Goal: Task Accomplishment & Management: Use online tool/utility

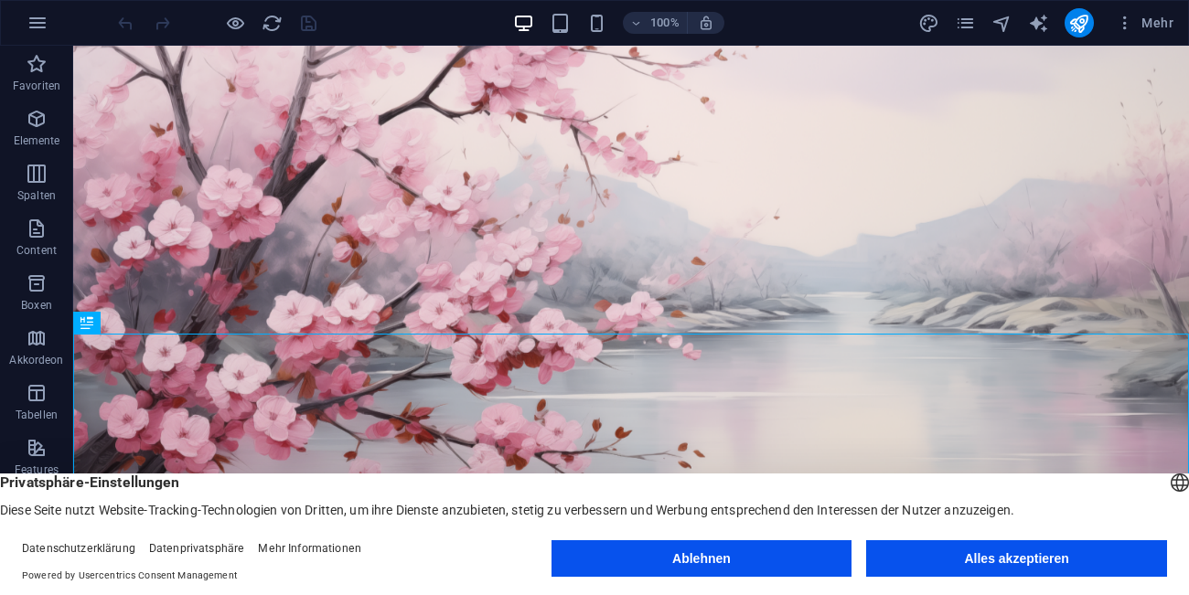
click at [723, 536] on footer "Datenschutzerklärung Datenprivatsphäre Mehr Informationen Powered by Usercentri…" at bounding box center [594, 562] width 1189 height 66
click at [892, 571] on button "Alles akzeptieren" at bounding box center [1016, 558] width 301 height 37
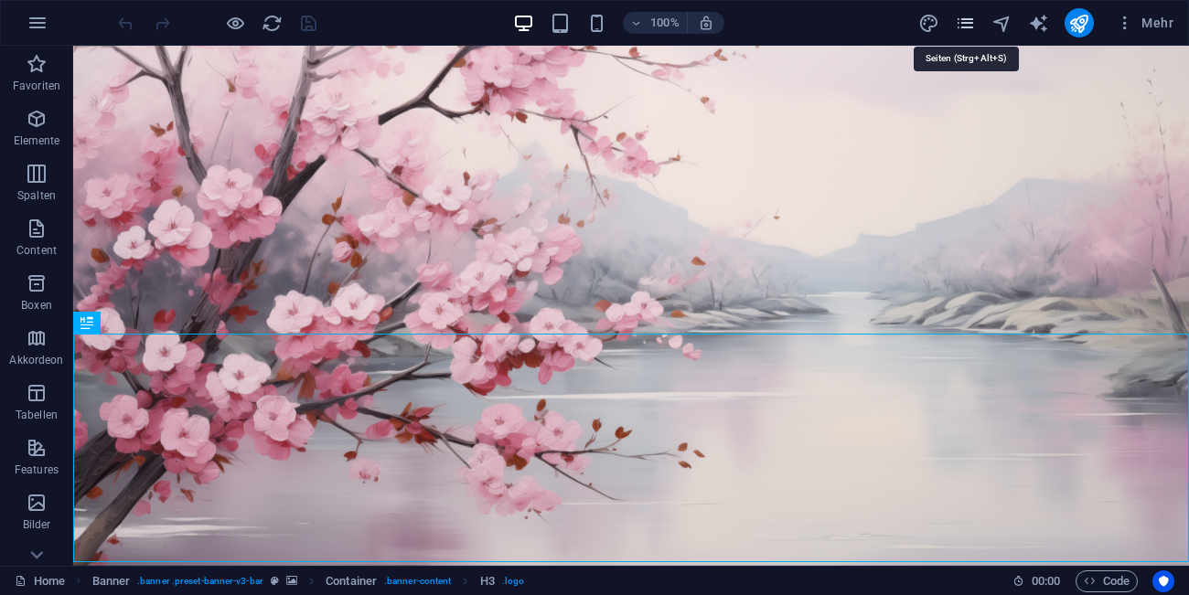
click at [972, 28] on icon "pages" at bounding box center [965, 23] width 21 height 21
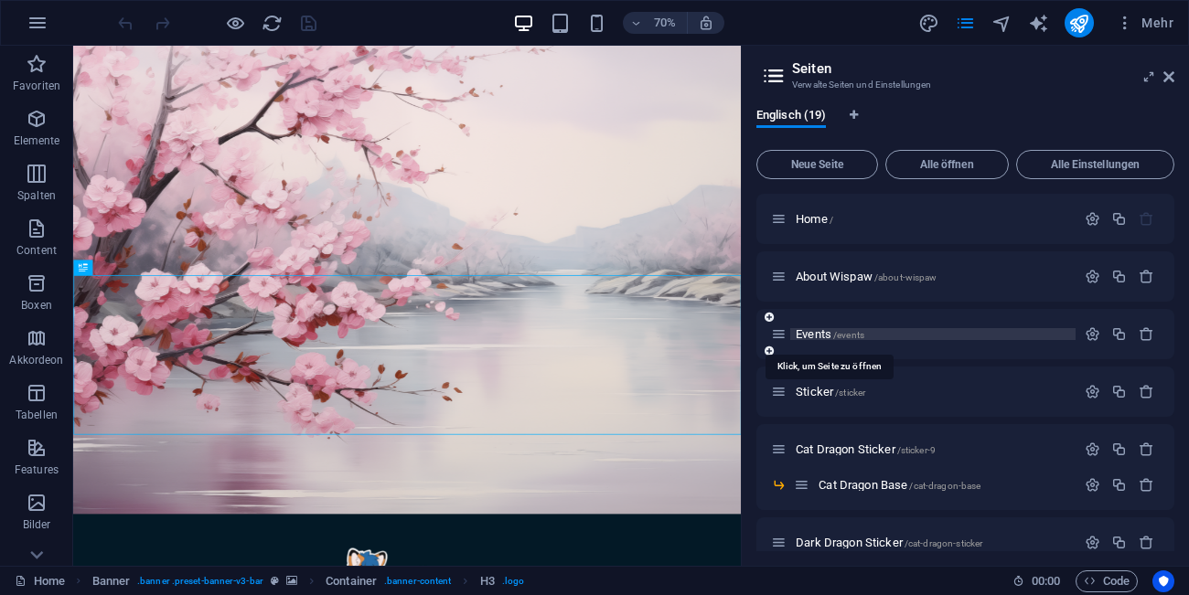
click at [820, 335] on span "Events /events" at bounding box center [829, 334] width 69 height 14
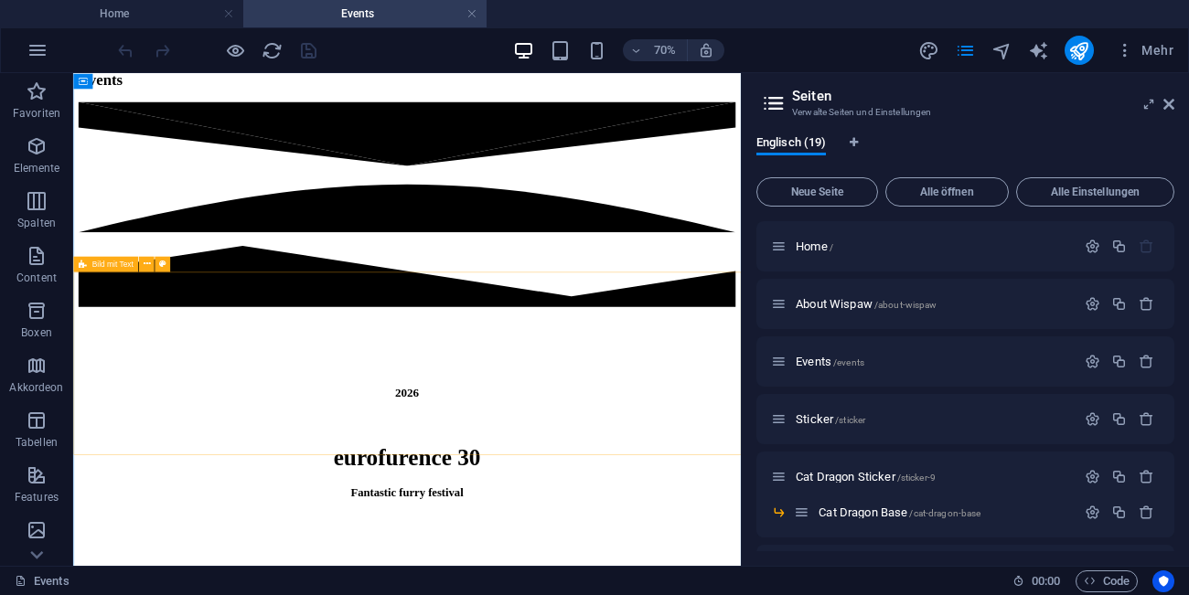
scroll to position [936, 0]
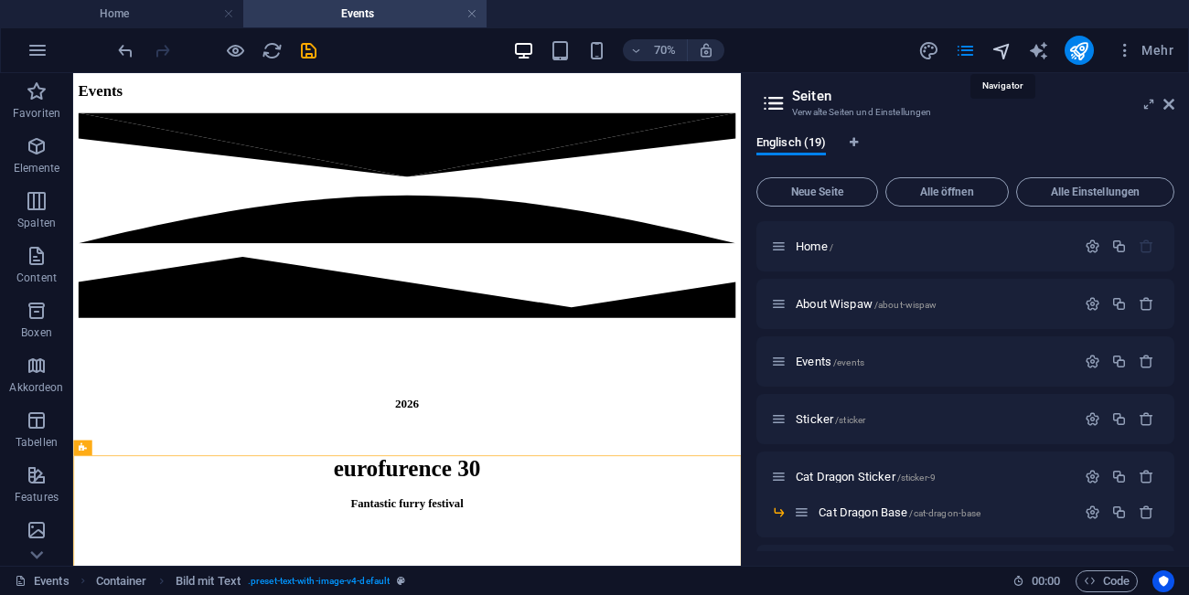
click at [997, 55] on icon "navigator" at bounding box center [1001, 50] width 21 height 21
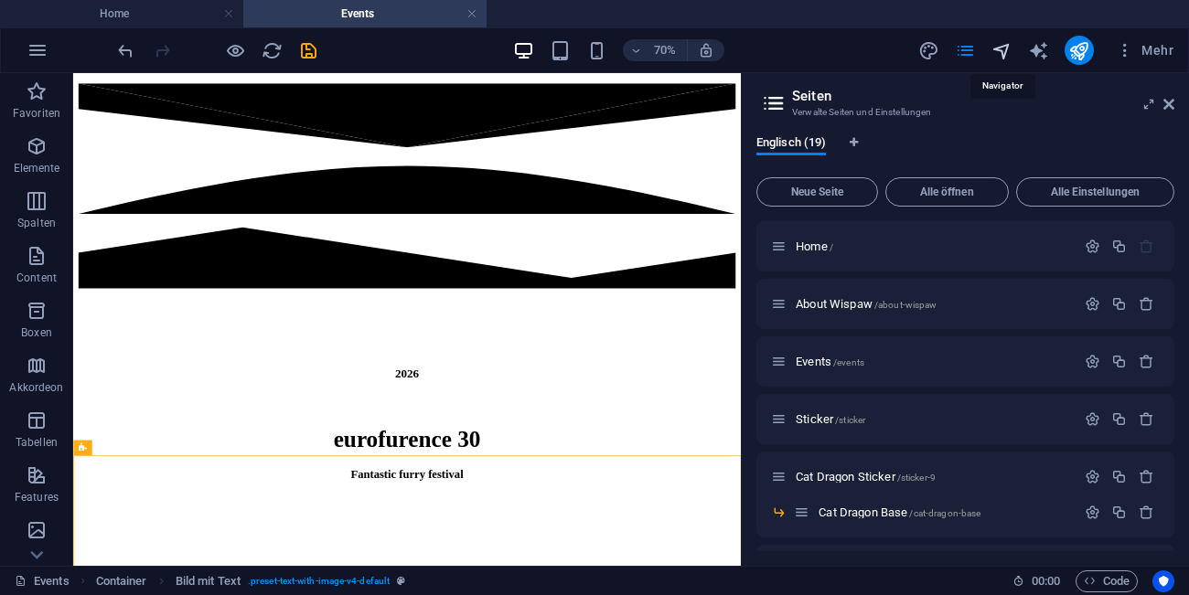
select select "16556419-en"
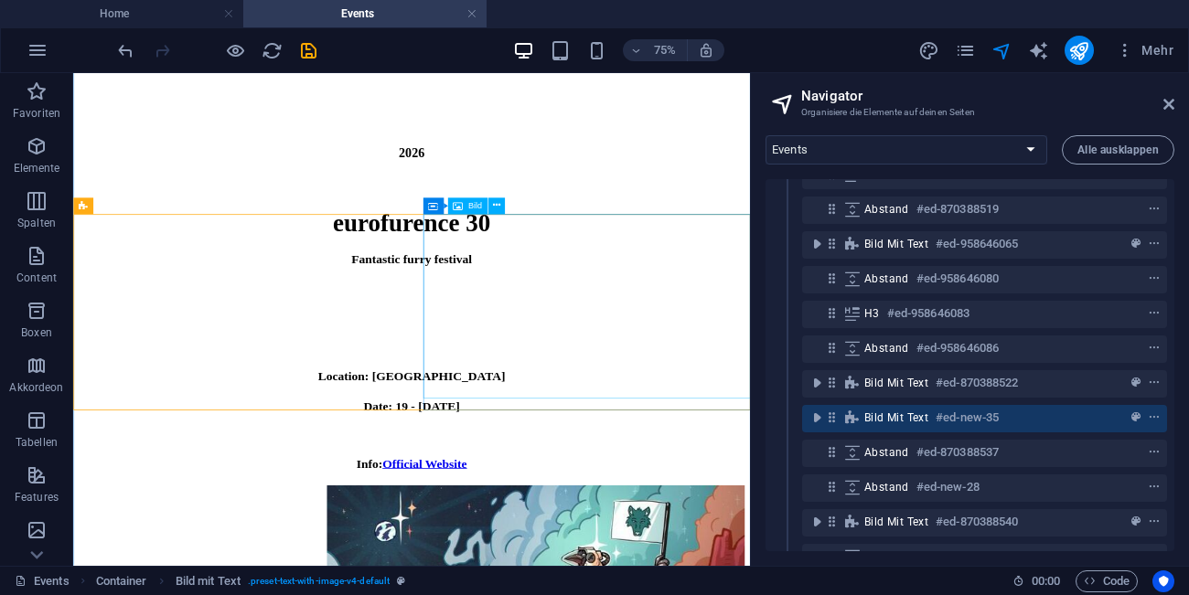
scroll to position [1252, 0]
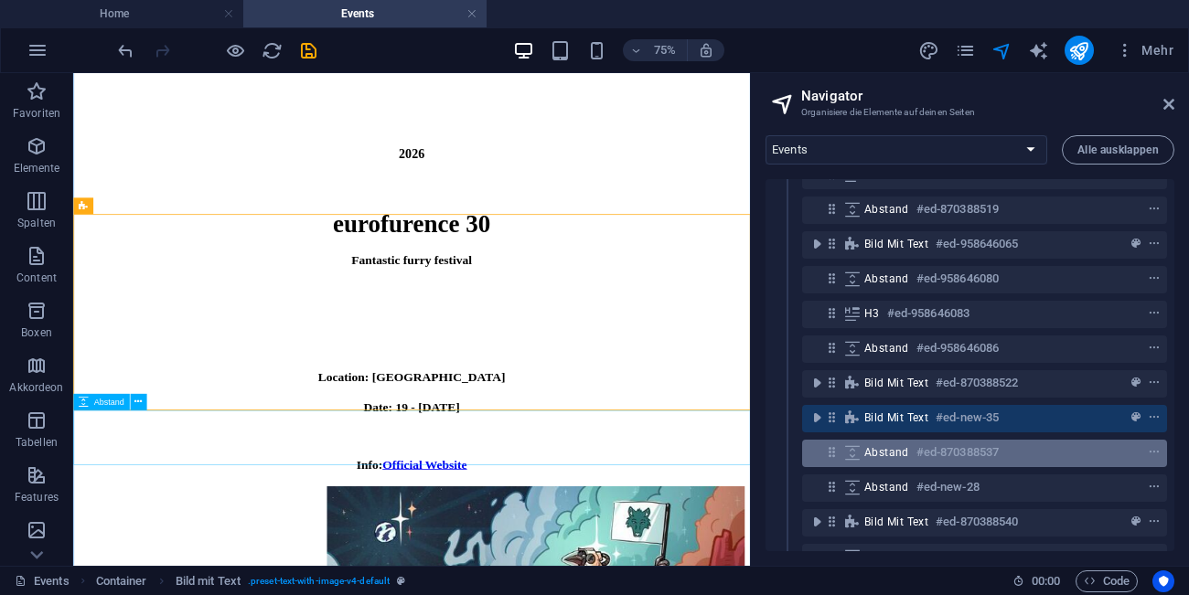
click at [854, 458] on icon at bounding box center [852, 452] width 20 height 15
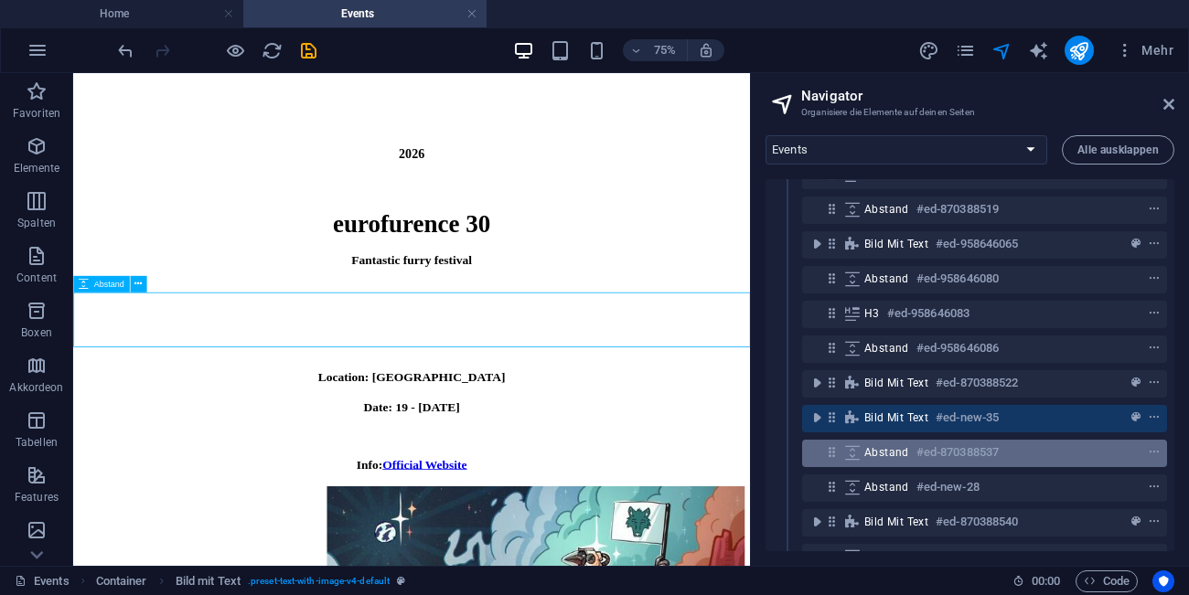
scroll to position [1409, 0]
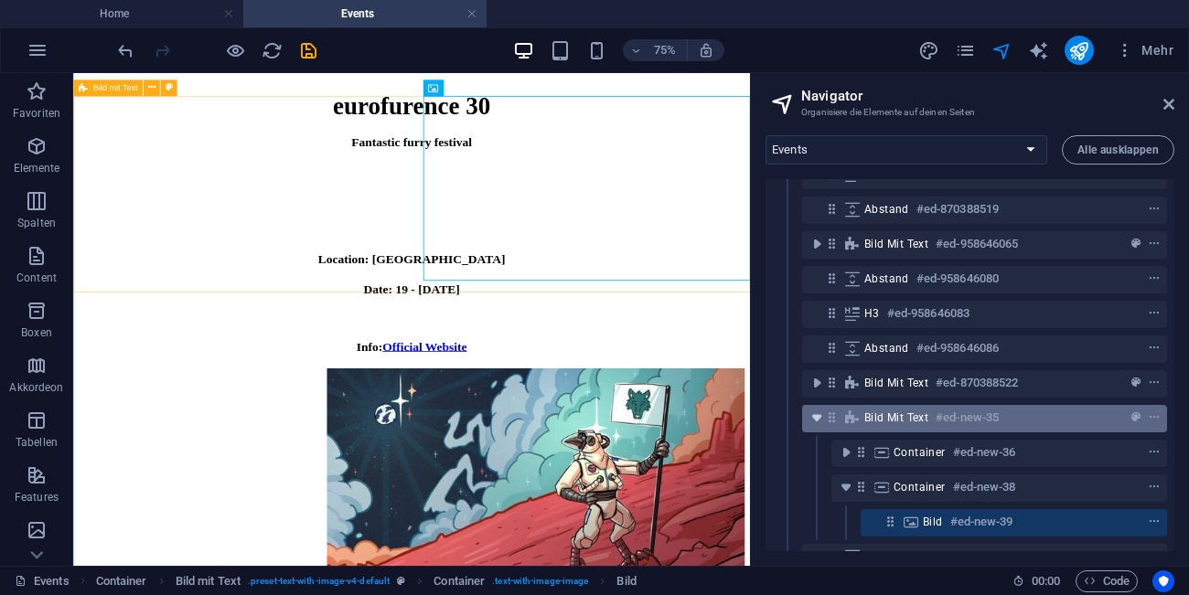
click at [825, 422] on icon "toggle-expand" at bounding box center [816, 418] width 18 height 18
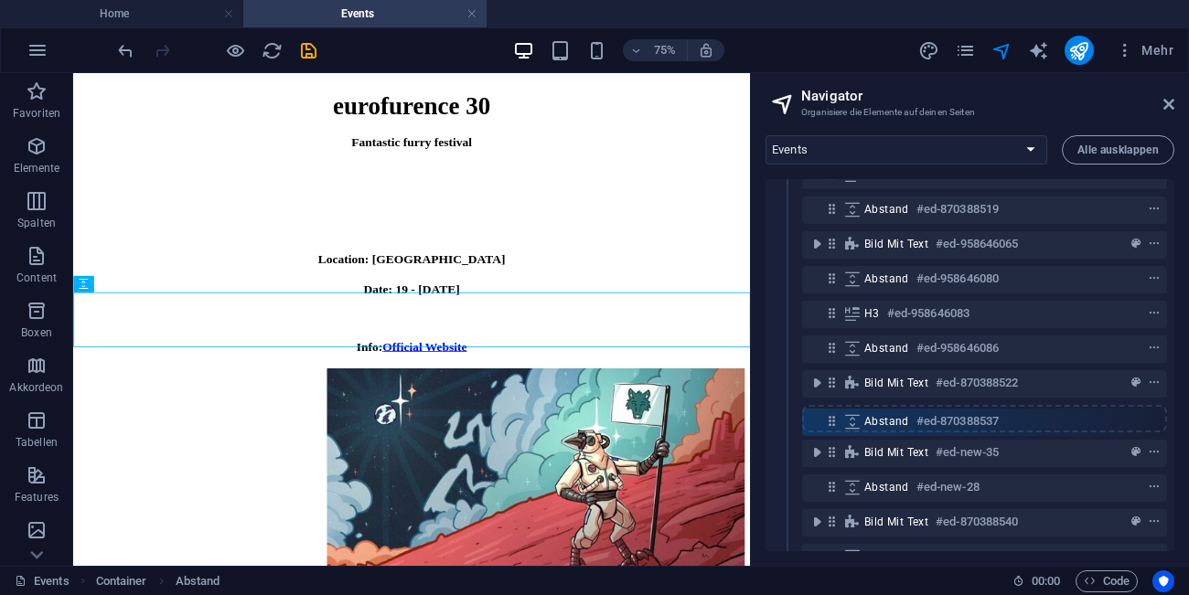
drag, startPoint x: 830, startPoint y: 453, endPoint x: 831, endPoint y: 417, distance: 35.7
click at [831, 417] on div "Banner #ed-870388468 Container #ed-870388507 Abstand #ed-870388510 Abstand #ed-…" at bounding box center [969, 365] width 409 height 372
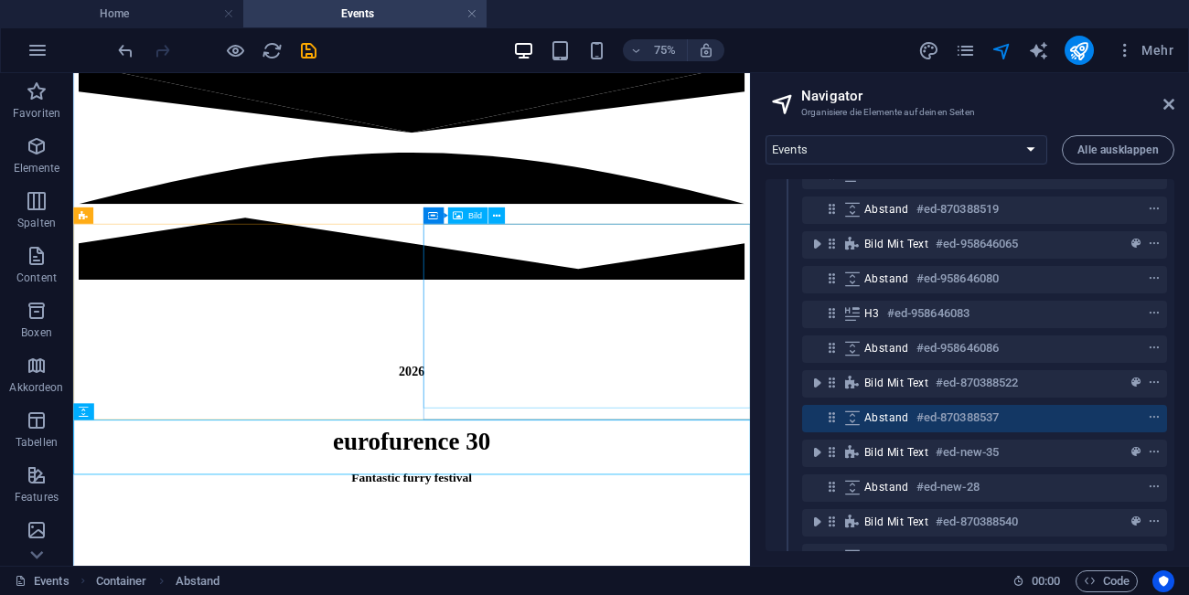
scroll to position [959, 0]
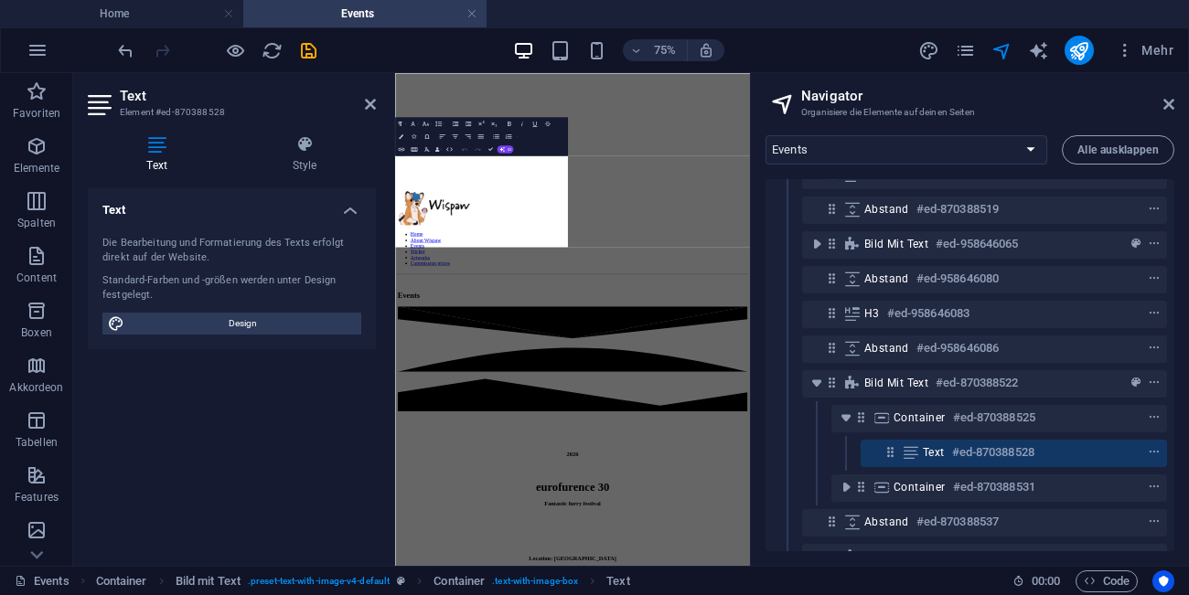
scroll to position [1635, 0]
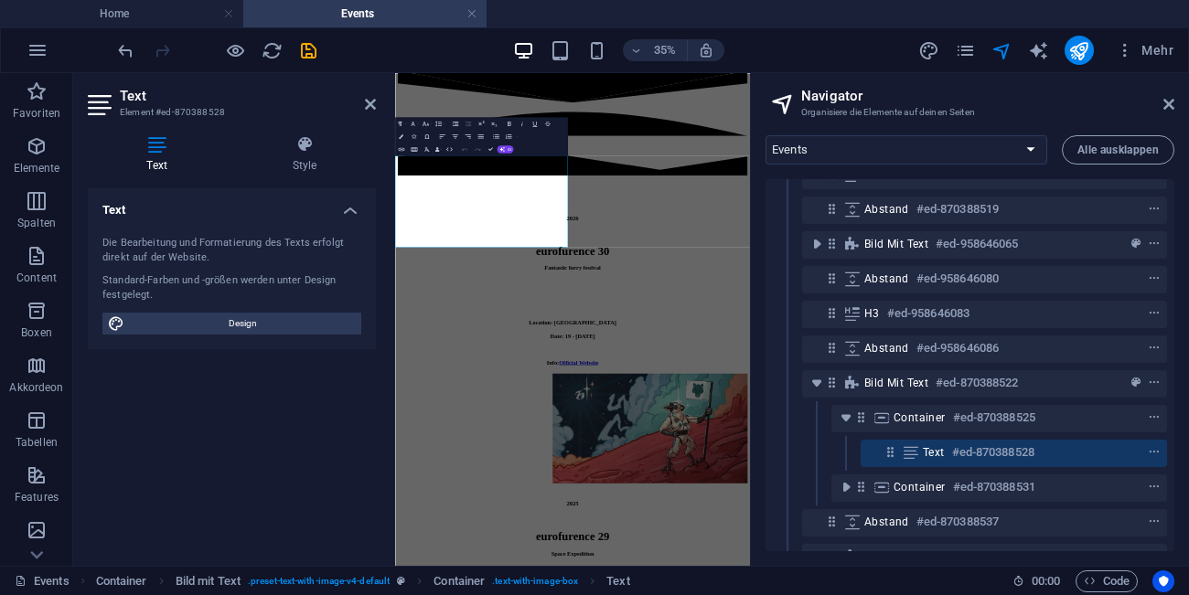
click at [1177, 108] on aside "Navigator Organisiere die Elemente auf deinen Seiten Home About Wispaw Events S…" at bounding box center [969, 319] width 439 height 493
click at [1169, 107] on icon at bounding box center [1168, 104] width 11 height 15
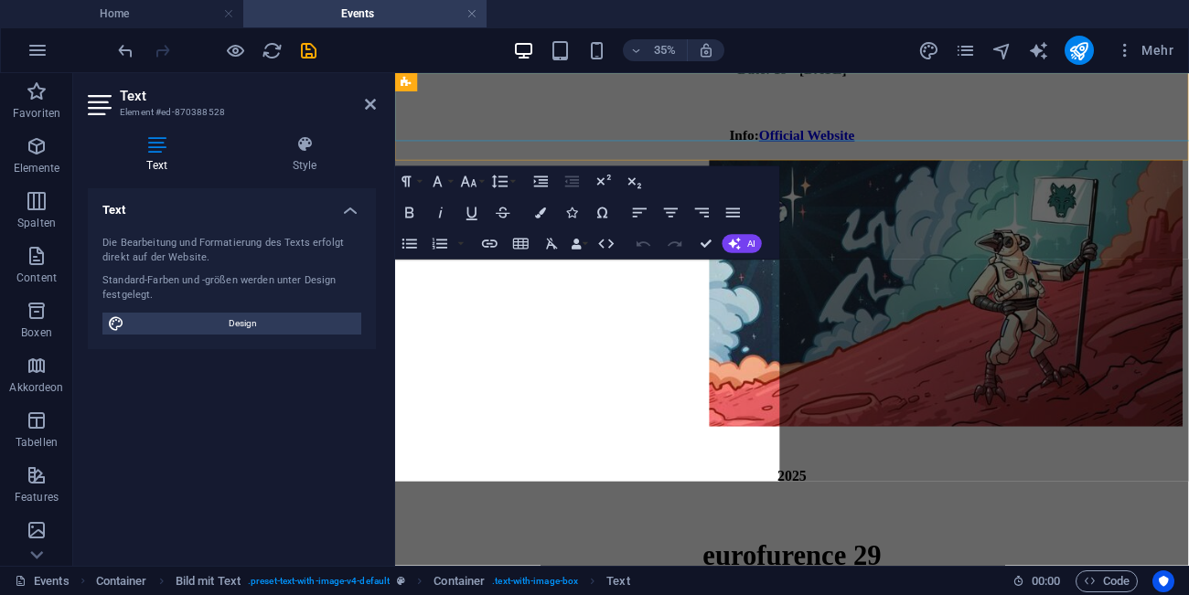
scroll to position [890, 0]
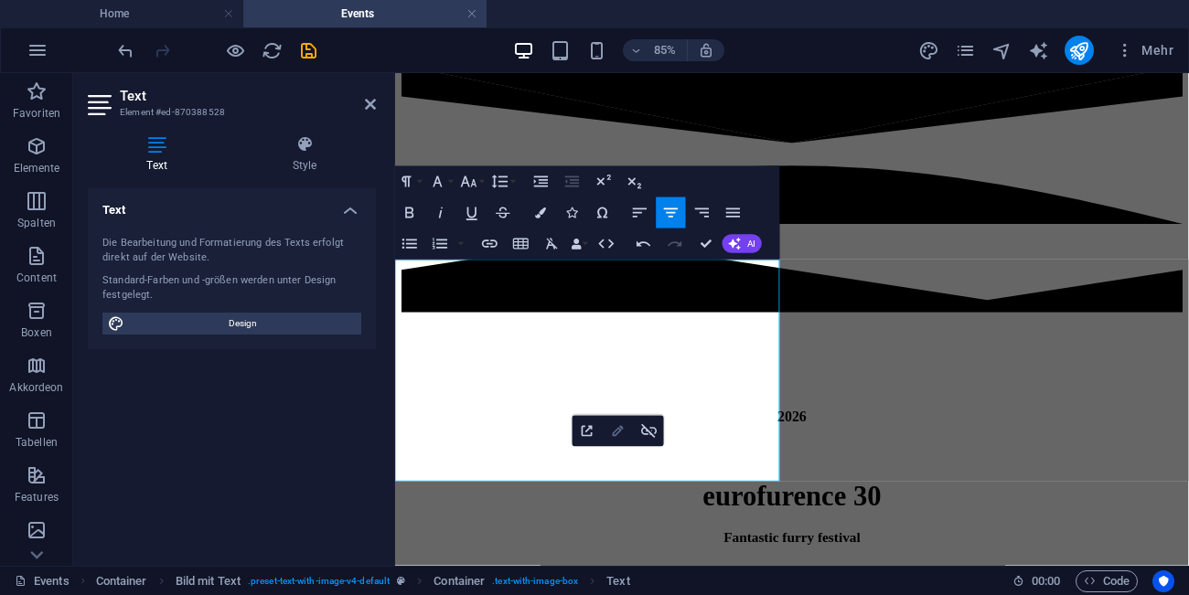
click at [621, 436] on icon "button" at bounding box center [618, 431] width 18 height 18
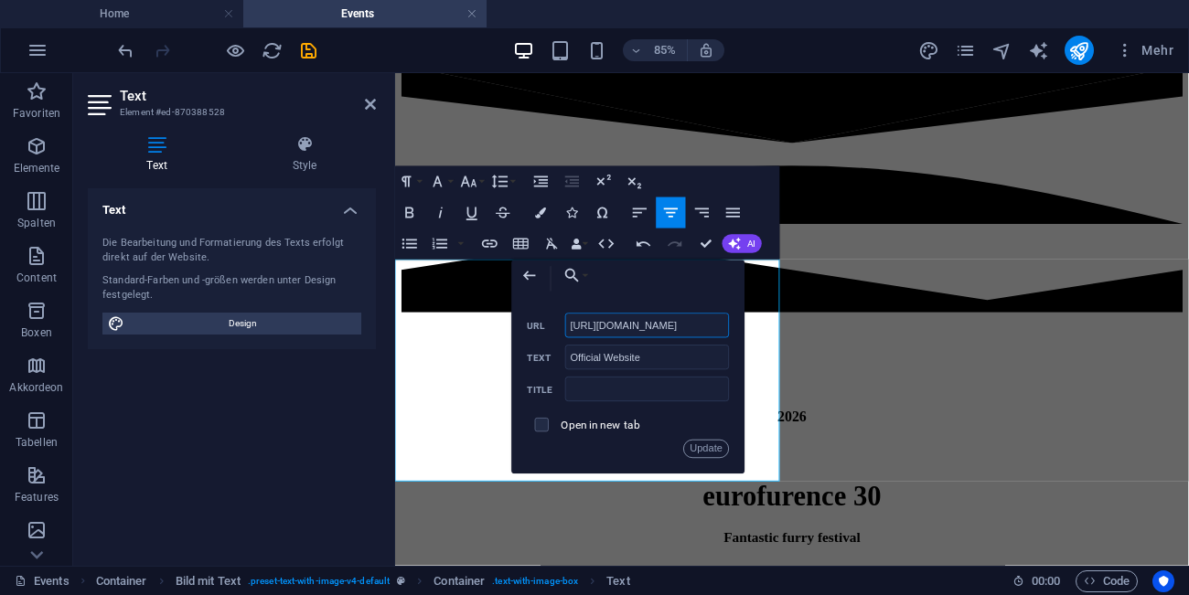
scroll to position [0, 42]
drag, startPoint x: 1119, startPoint y: 396, endPoint x: 511, endPoint y: 368, distance: 608.7
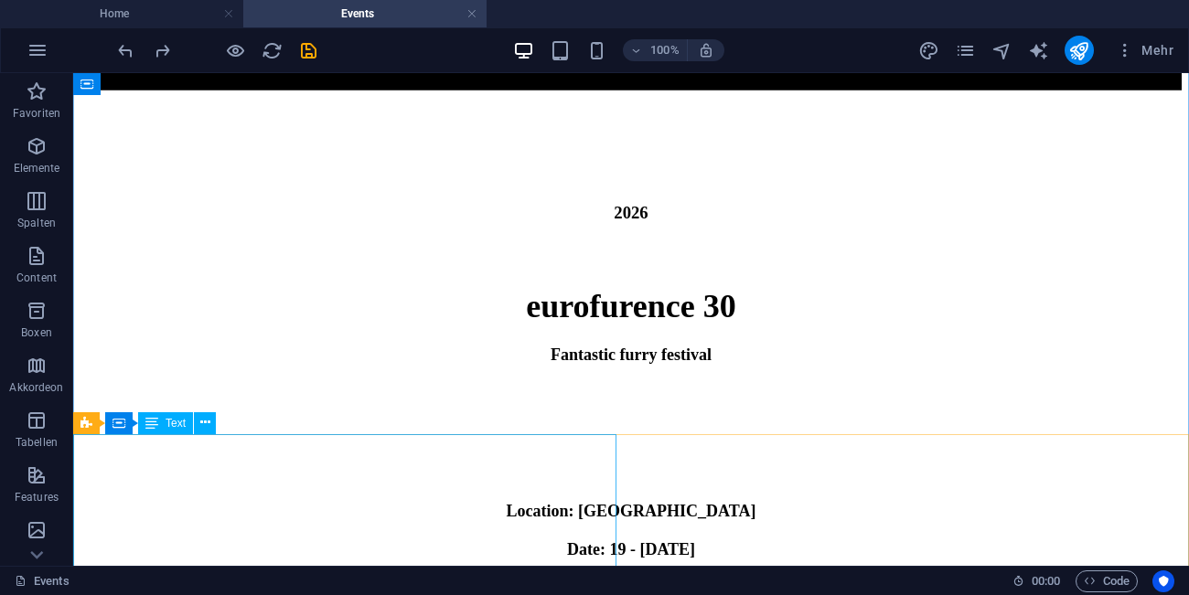
scroll to position [1088, 0]
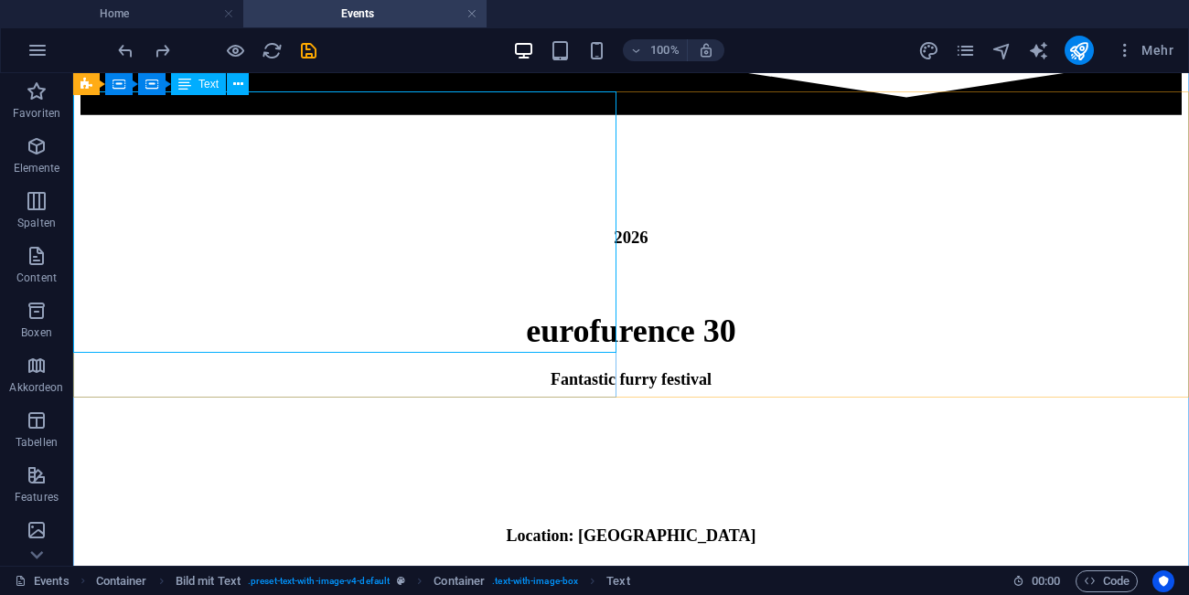
scroll to position [1025, 0]
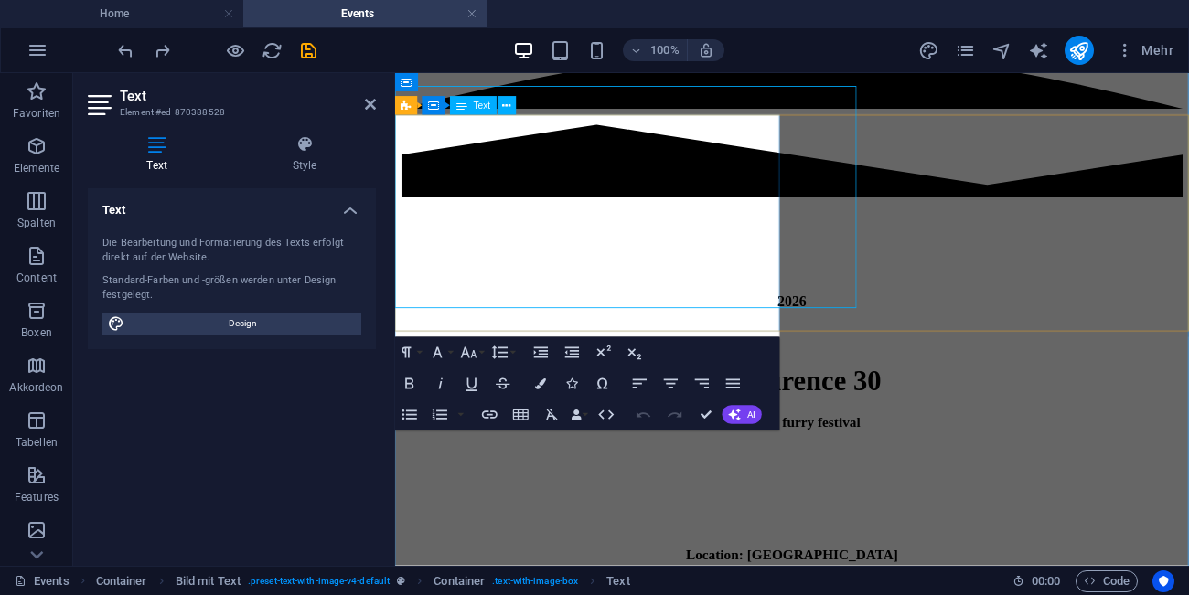
scroll to position [1059, 0]
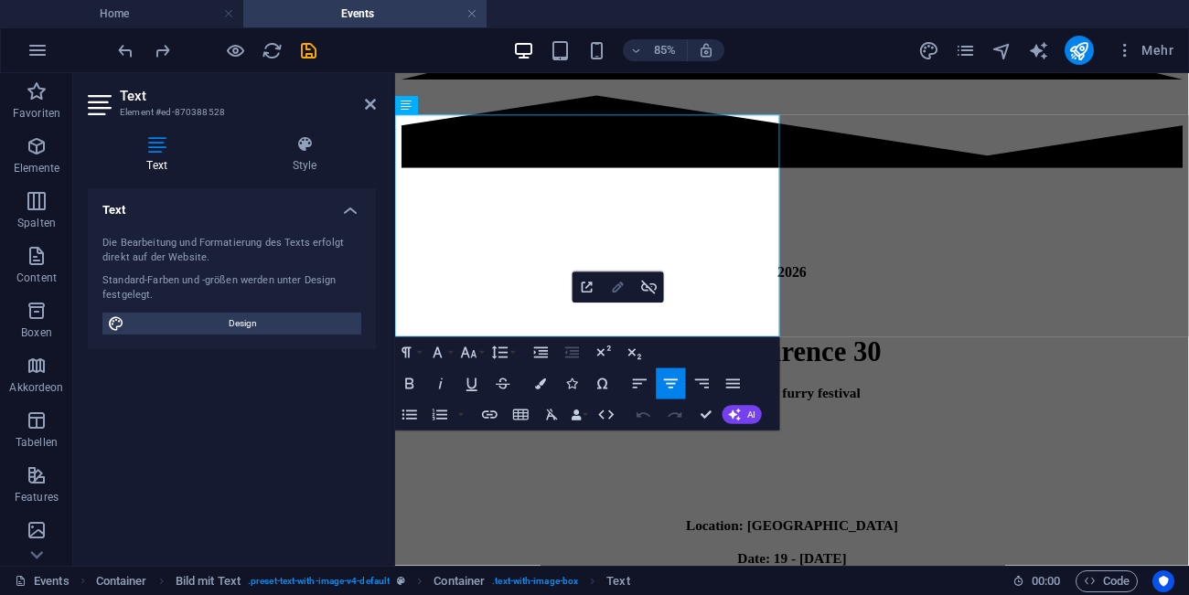
click at [620, 293] on icon "button" at bounding box center [618, 288] width 18 height 18
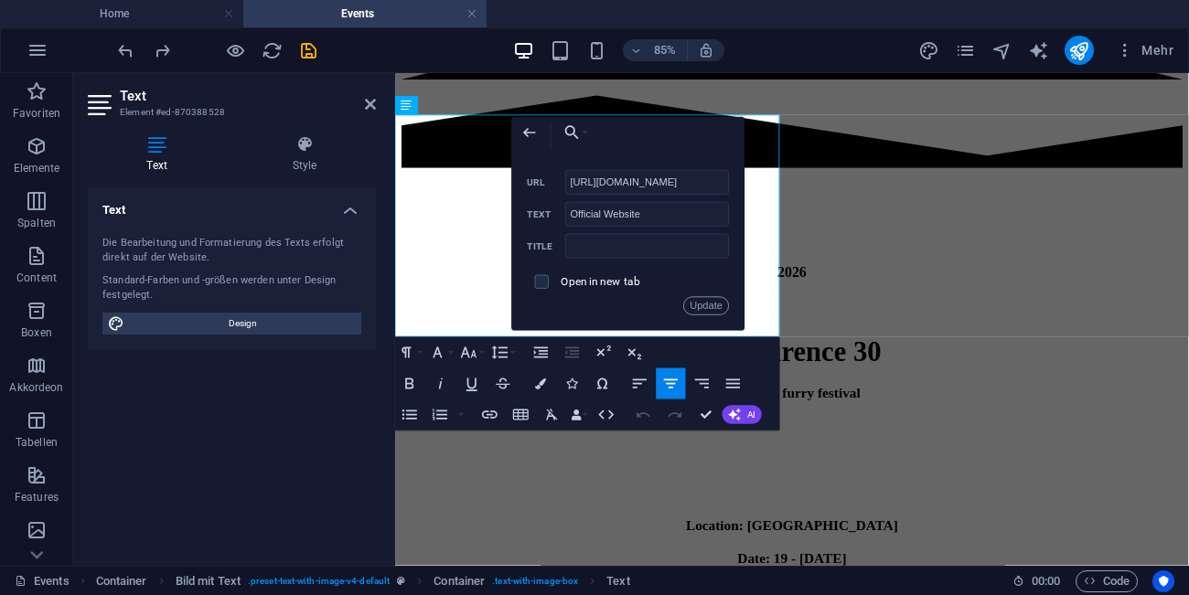
scroll to position [0, 42]
click at [705, 189] on input "[URL][DOMAIN_NAME]" at bounding box center [647, 182] width 165 height 25
drag, startPoint x: 724, startPoint y: 180, endPoint x: 587, endPoint y: 181, distance: 137.2
click at [587, 181] on input "[URL][DOMAIN_NAME]" at bounding box center [647, 182] width 165 height 25
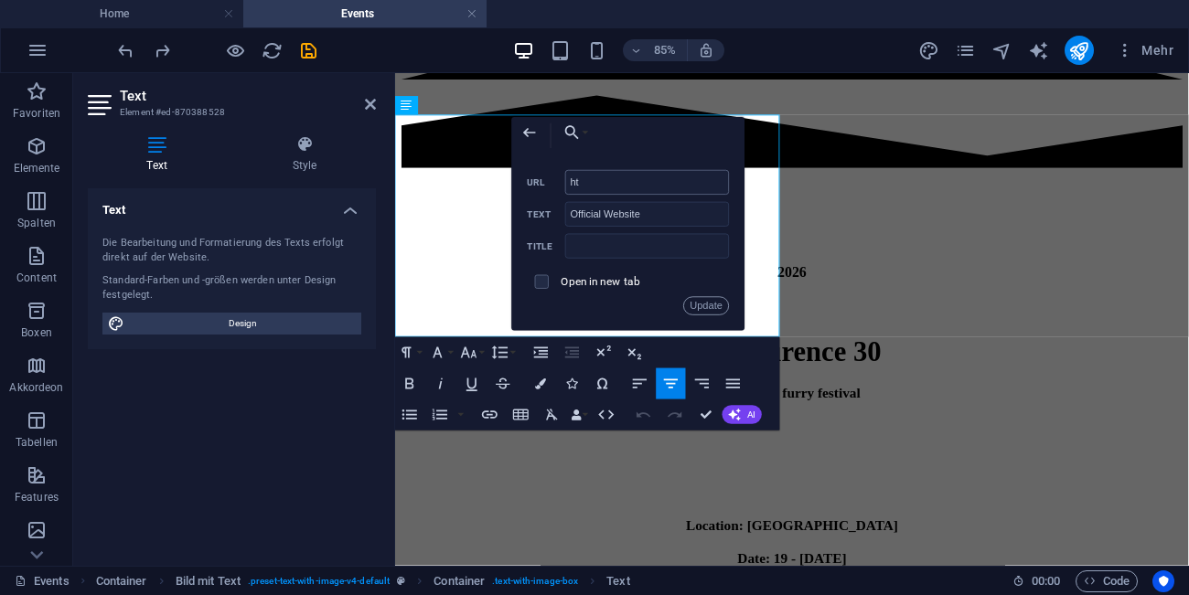
type input "h"
type input "[URL][DOMAIN_NAME]"
click at [717, 297] on button "Update" at bounding box center [706, 306] width 47 height 18
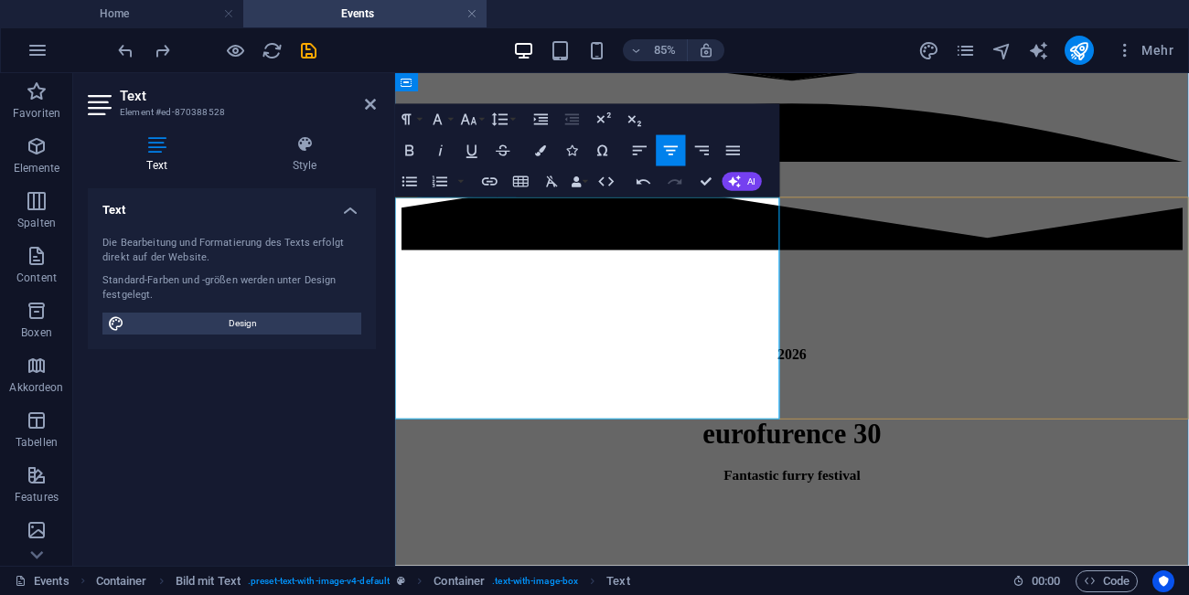
scroll to position [961, 0]
drag, startPoint x: 753, startPoint y: 299, endPoint x: 538, endPoint y: 274, distance: 216.3
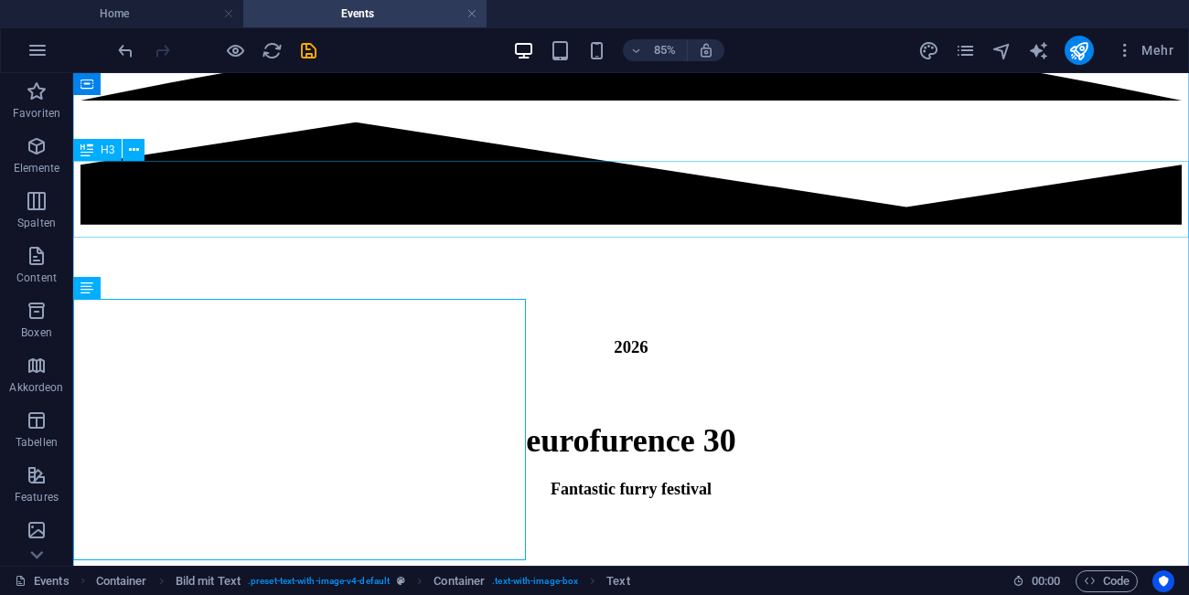
scroll to position [883, 0]
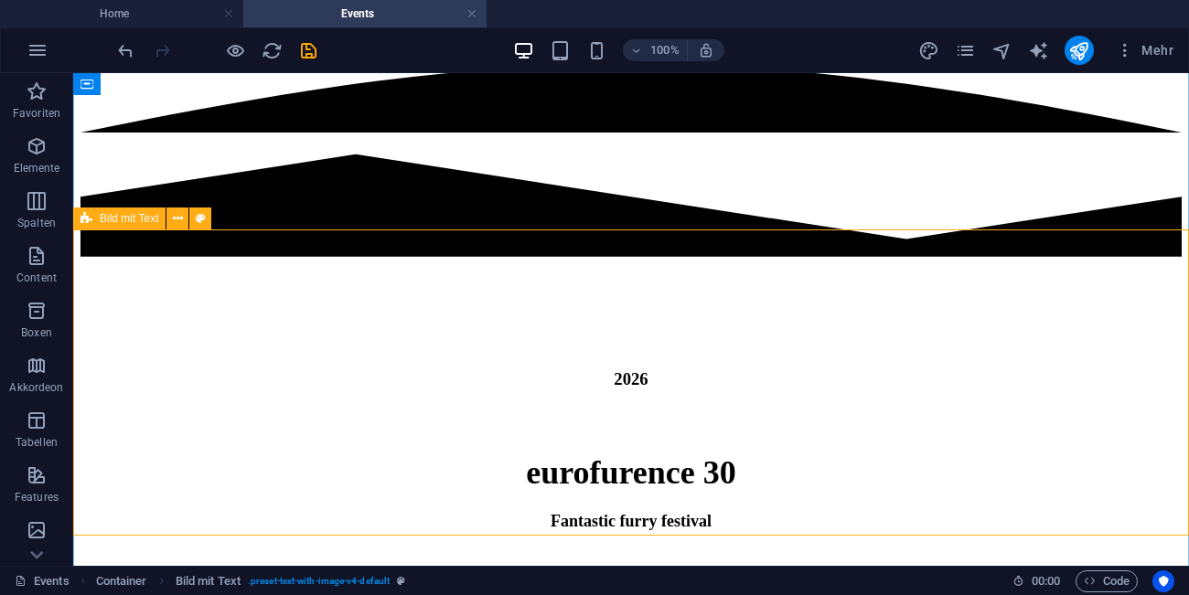
scroll to position [919, 0]
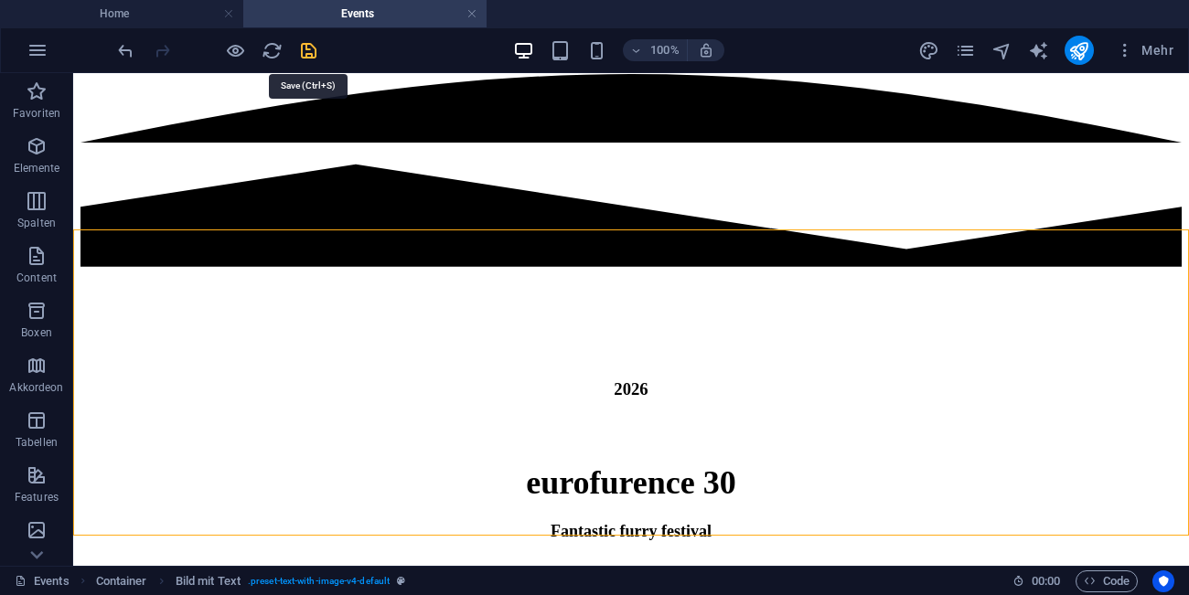
click at [310, 55] on icon "save" at bounding box center [308, 50] width 21 height 21
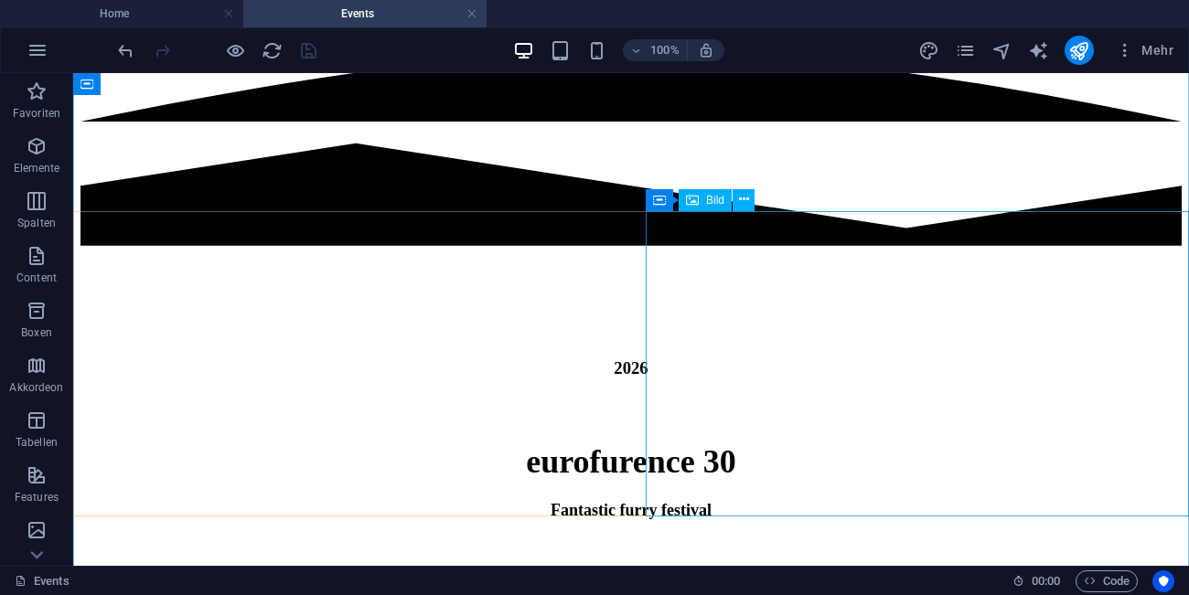
scroll to position [931, 0]
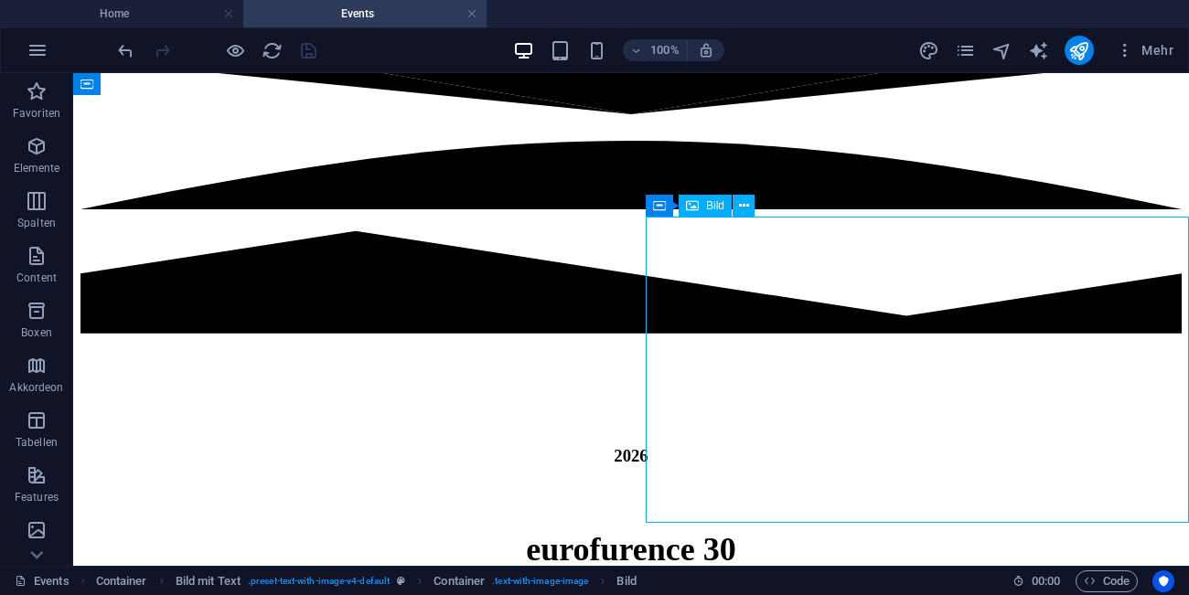
select select "px"
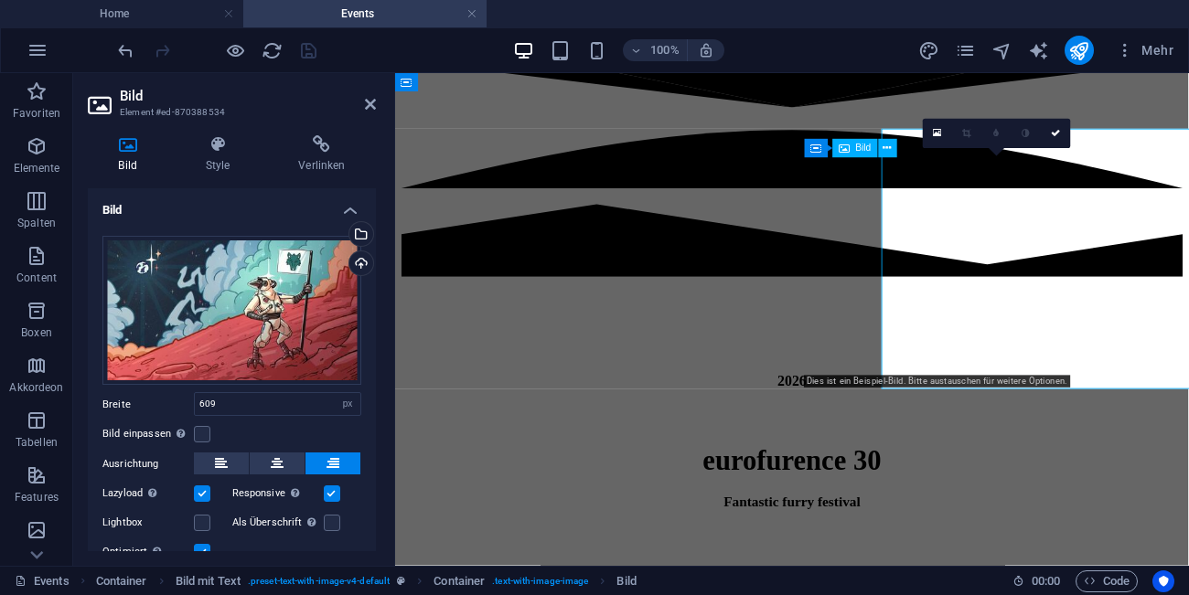
scroll to position [1009, 0]
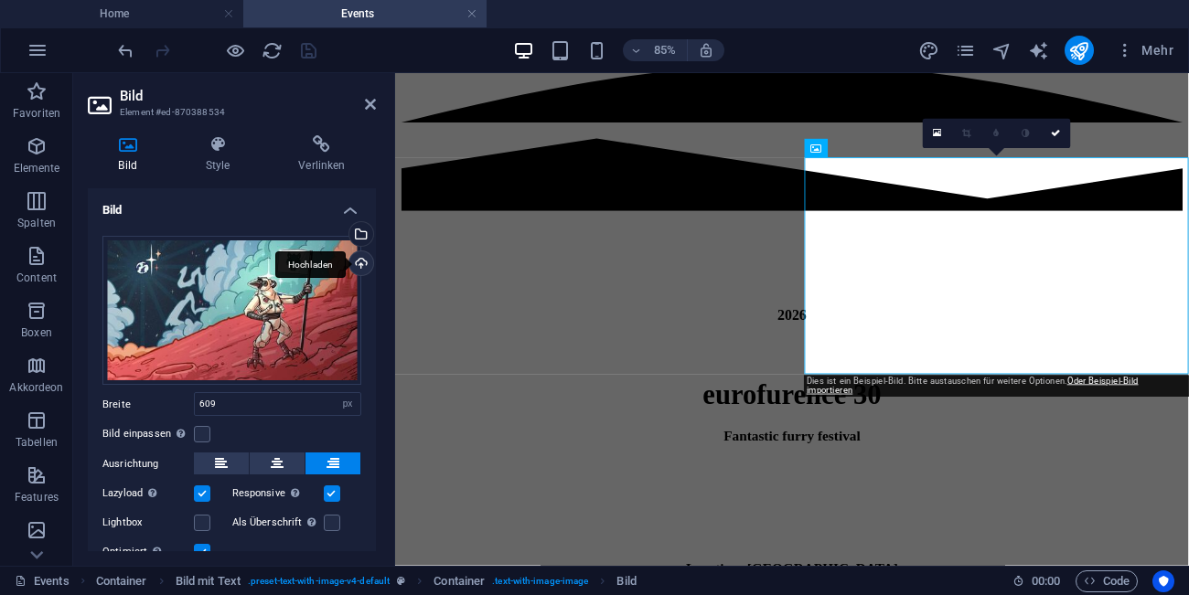
click at [361, 266] on div "Hochladen" at bounding box center [359, 264] width 27 height 27
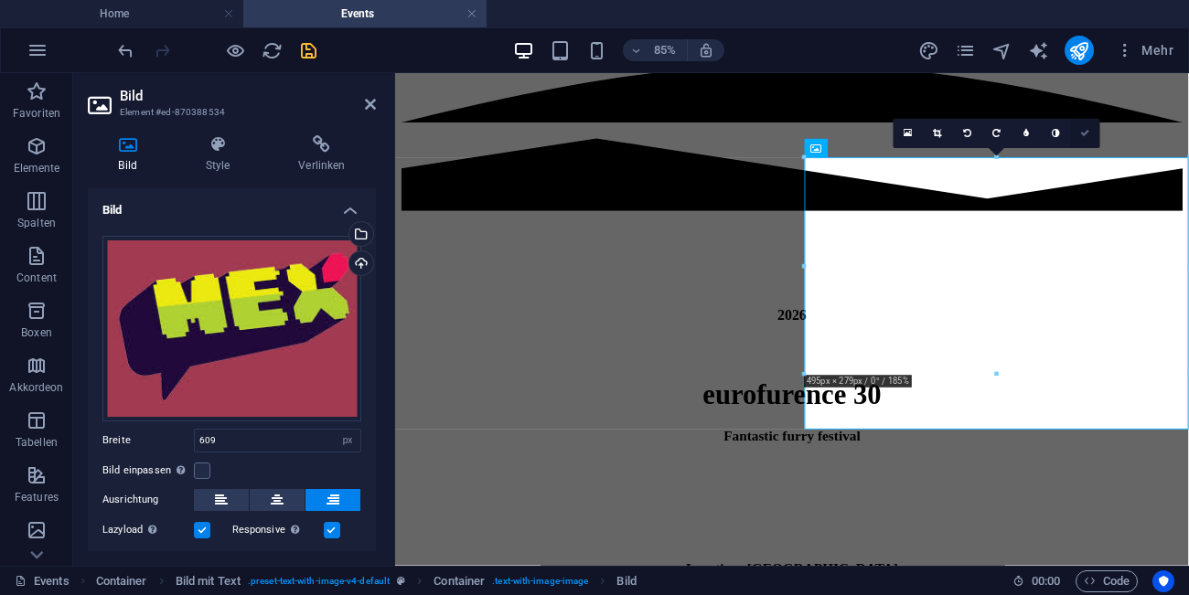
click at [1090, 134] on link at bounding box center [1085, 133] width 29 height 29
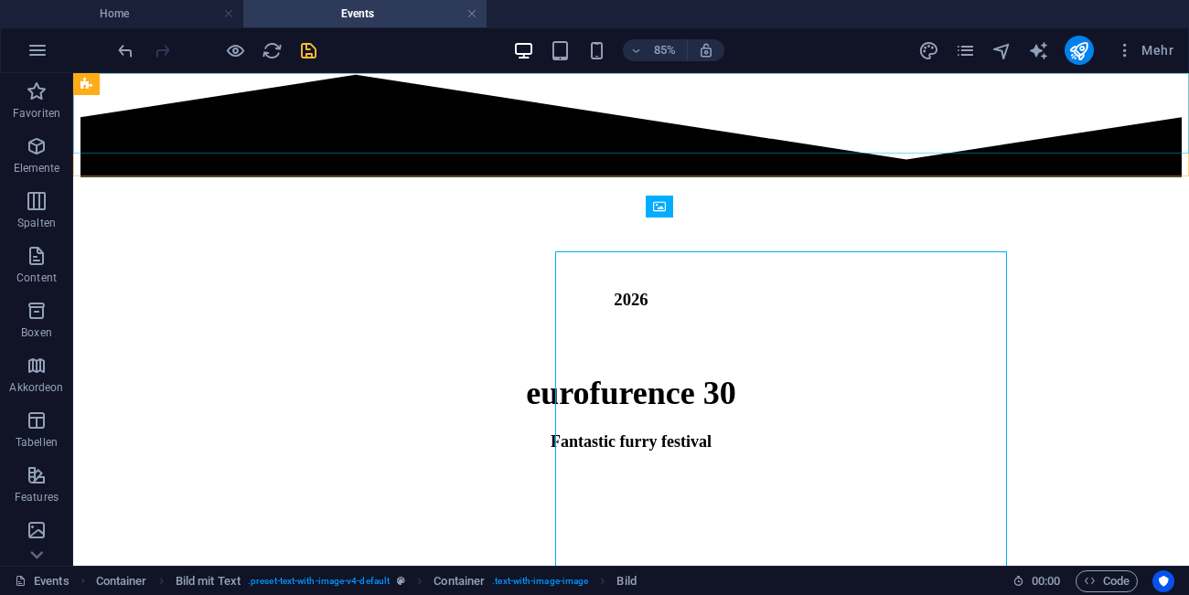
scroll to position [931, 0]
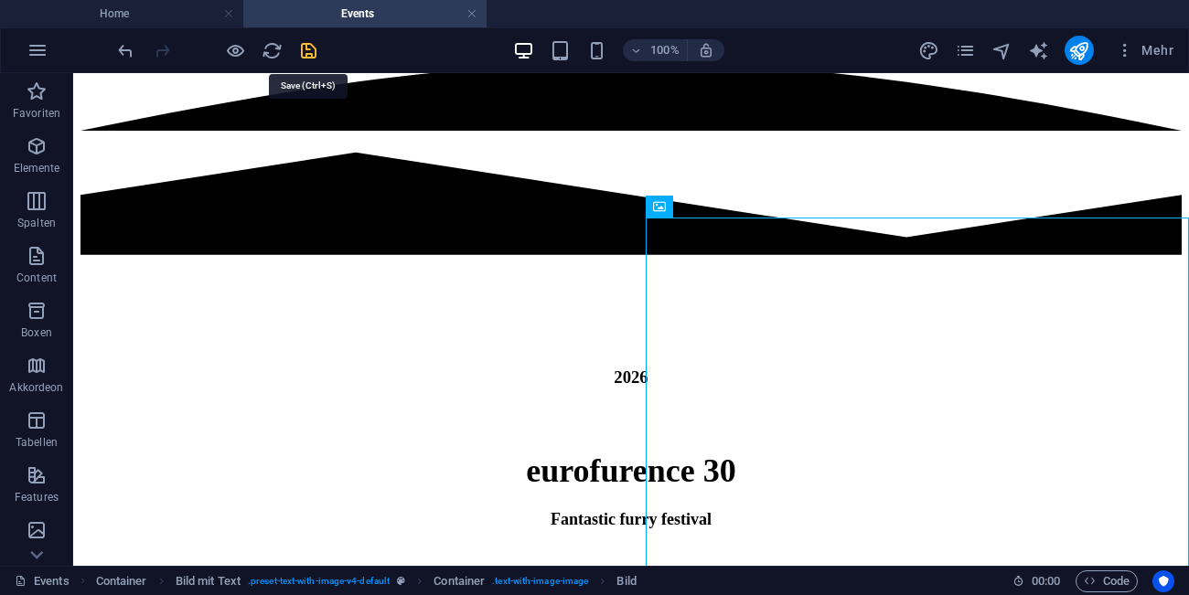
click at [308, 57] on icon "save" at bounding box center [308, 50] width 21 height 21
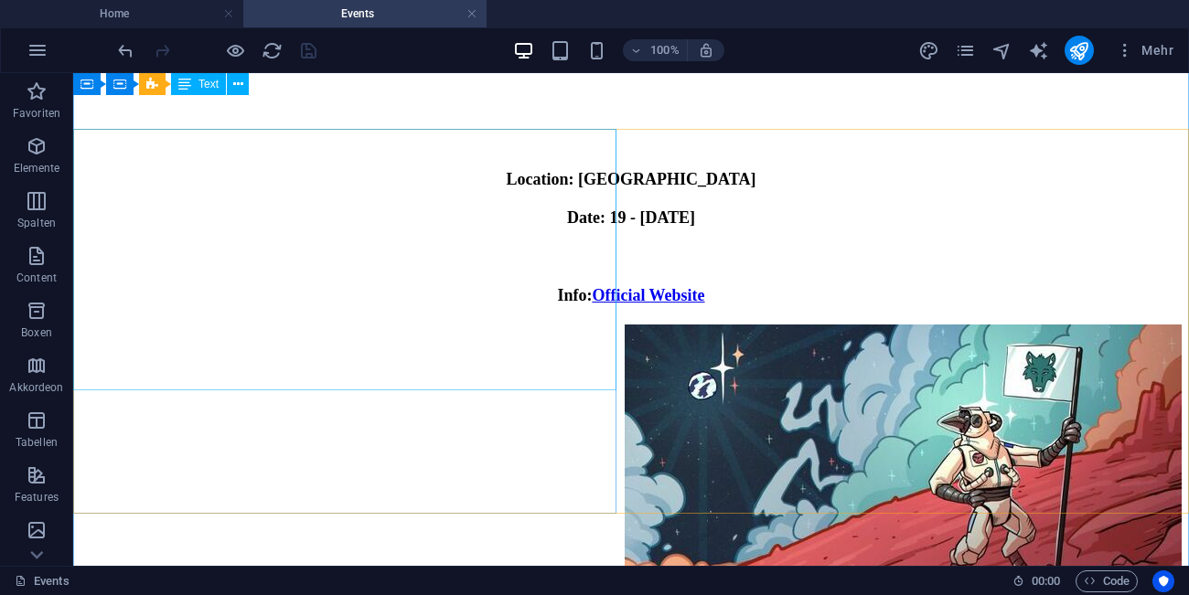
scroll to position [957, 0]
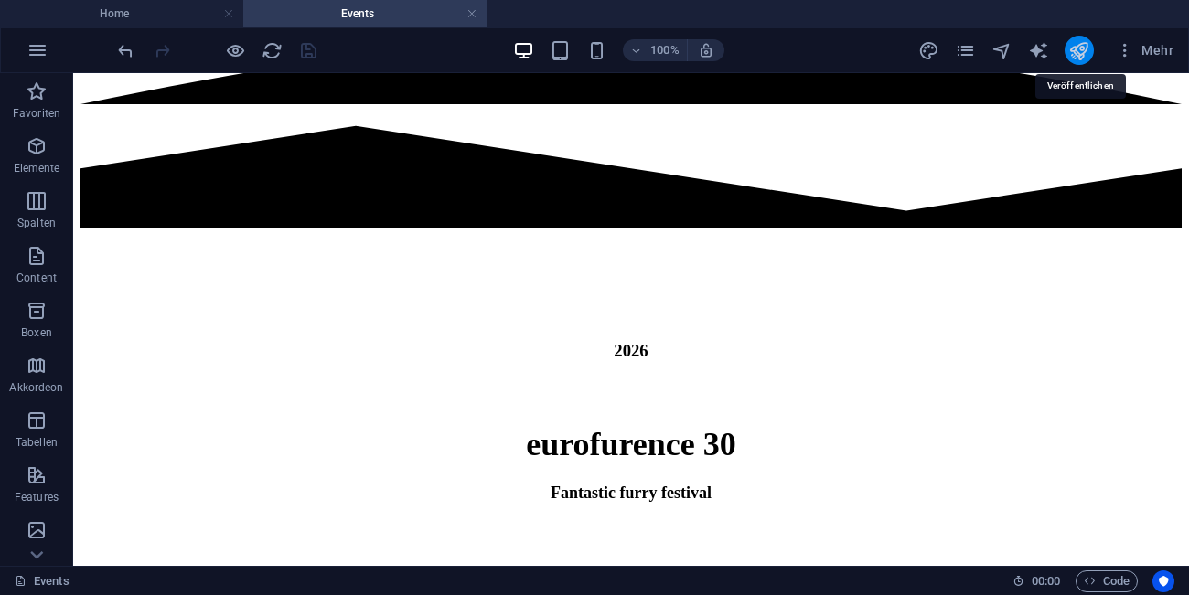
click at [1071, 48] on icon "publish" at bounding box center [1078, 50] width 21 height 21
